Goal: Browse casually

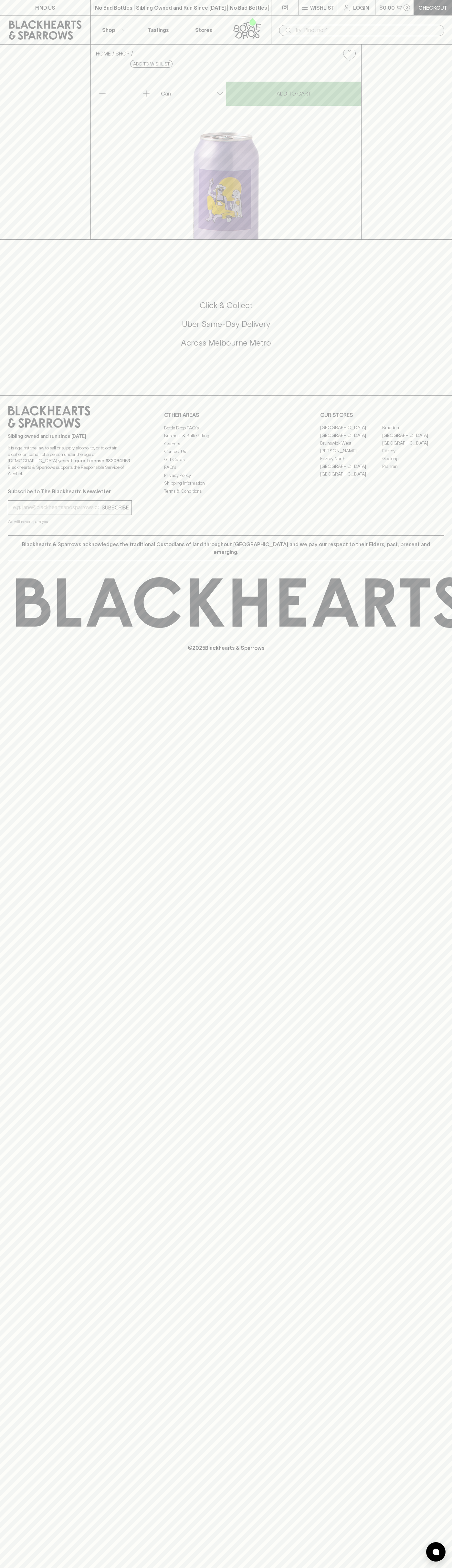
click at [269, 26] on link at bounding box center [249, 29] width 45 height 29
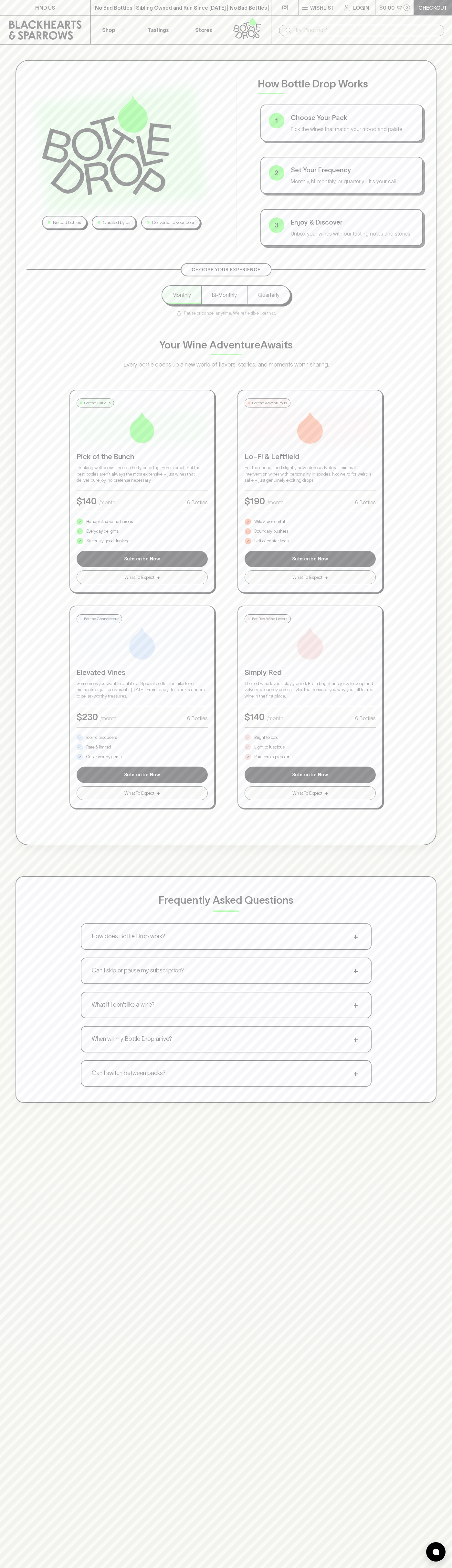
click at [7, 1567] on html "FIND US | No Bad Bottles | Sibling Owned and Run Since [DATE] | No Bad Bottles …" at bounding box center [226, 1013] width 452 height 2027
click at [26, 1402] on div "No bad bottles Curated by us Delivered to your door How Bottle Drop Works 1 Cho…" at bounding box center [226, 828] width 452 height 1568
